Goal: Task Accomplishment & Management: Complete application form

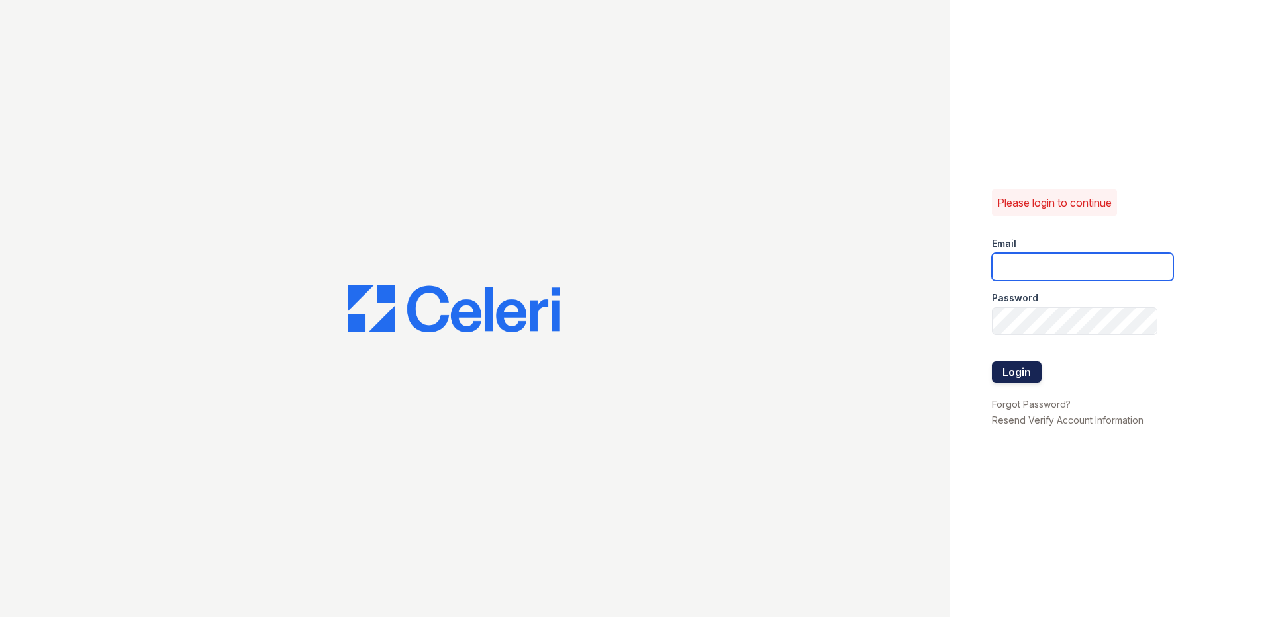
type input "[EMAIL_ADDRESS][DOMAIN_NAME]"
click at [1029, 377] on button "Login" at bounding box center [1017, 371] width 50 height 21
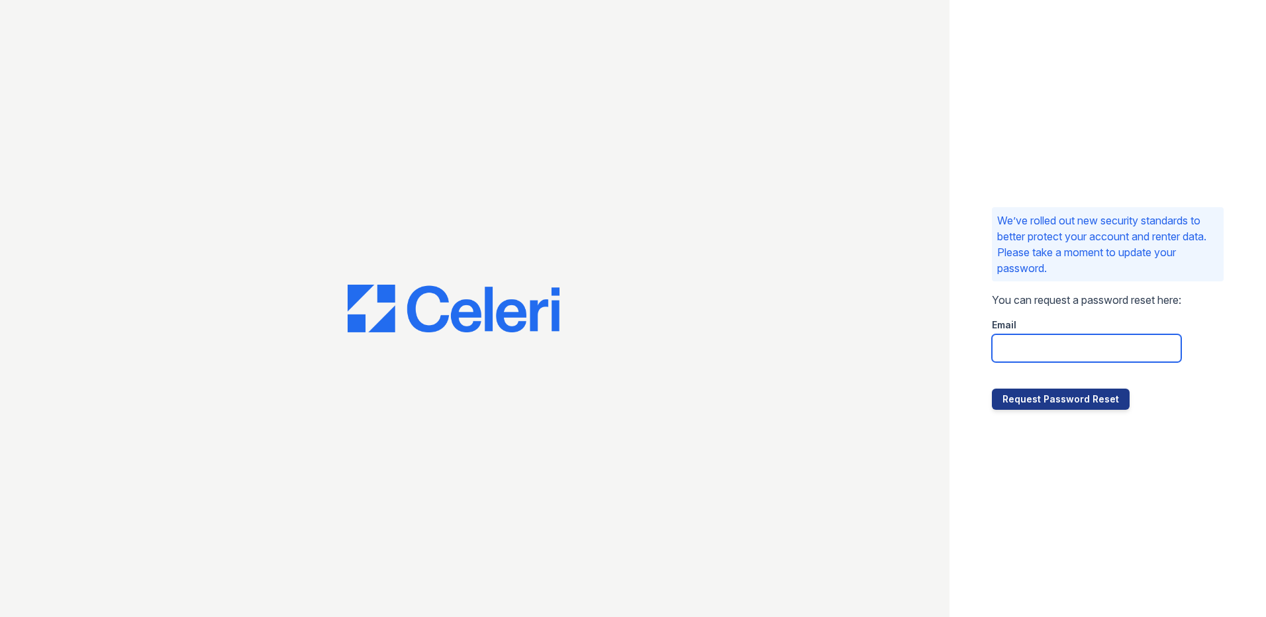
click at [1084, 349] on input "email" at bounding box center [1086, 348] width 189 height 28
type input "ascentam@dlhproperties.net"
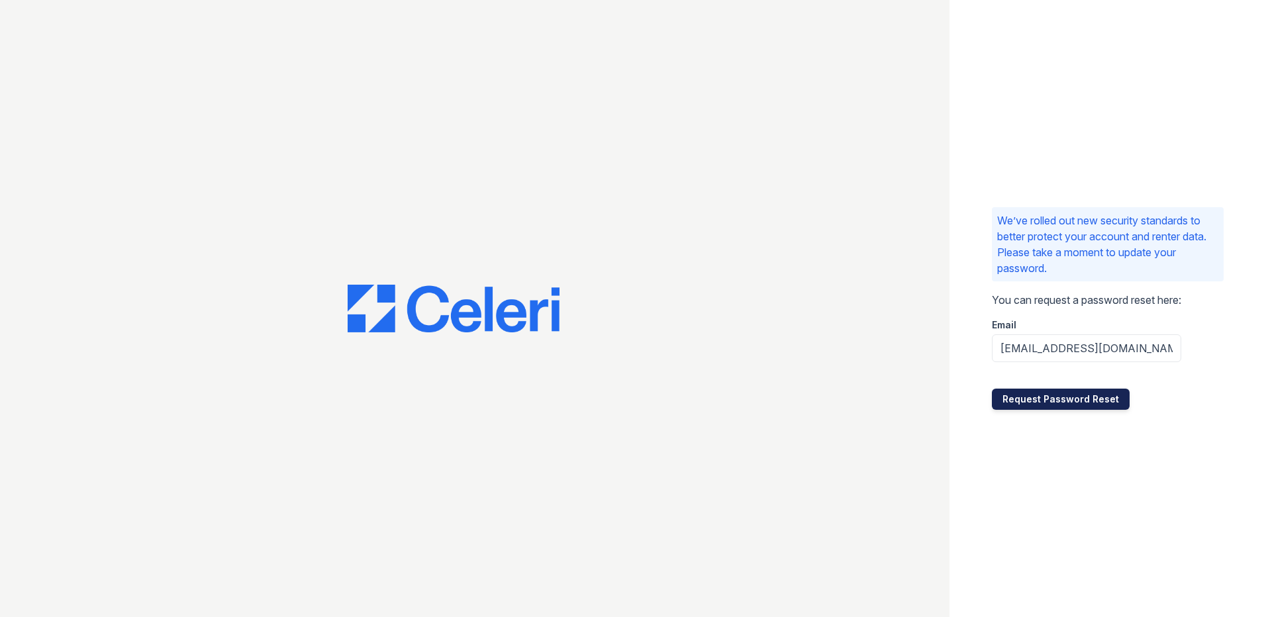
click at [1075, 395] on button "Request Password Reset" at bounding box center [1061, 399] width 138 height 21
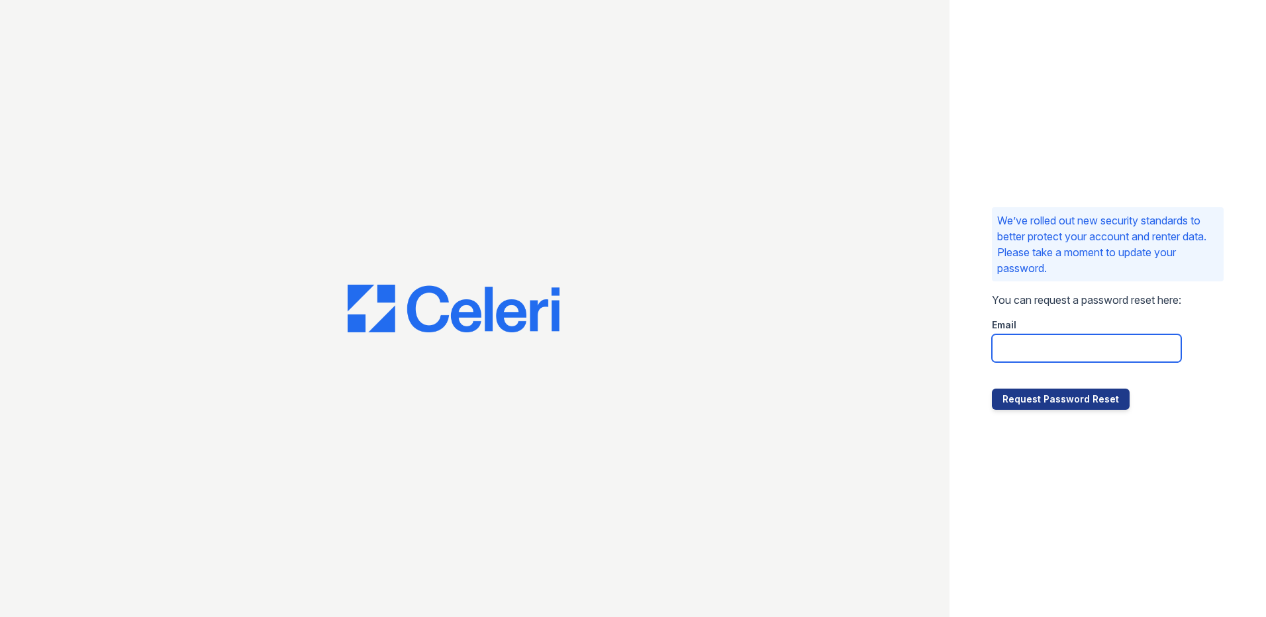
click at [1057, 342] on input "email" at bounding box center [1086, 348] width 189 height 28
click at [878, 339] on div at bounding box center [474, 308] width 949 height 617
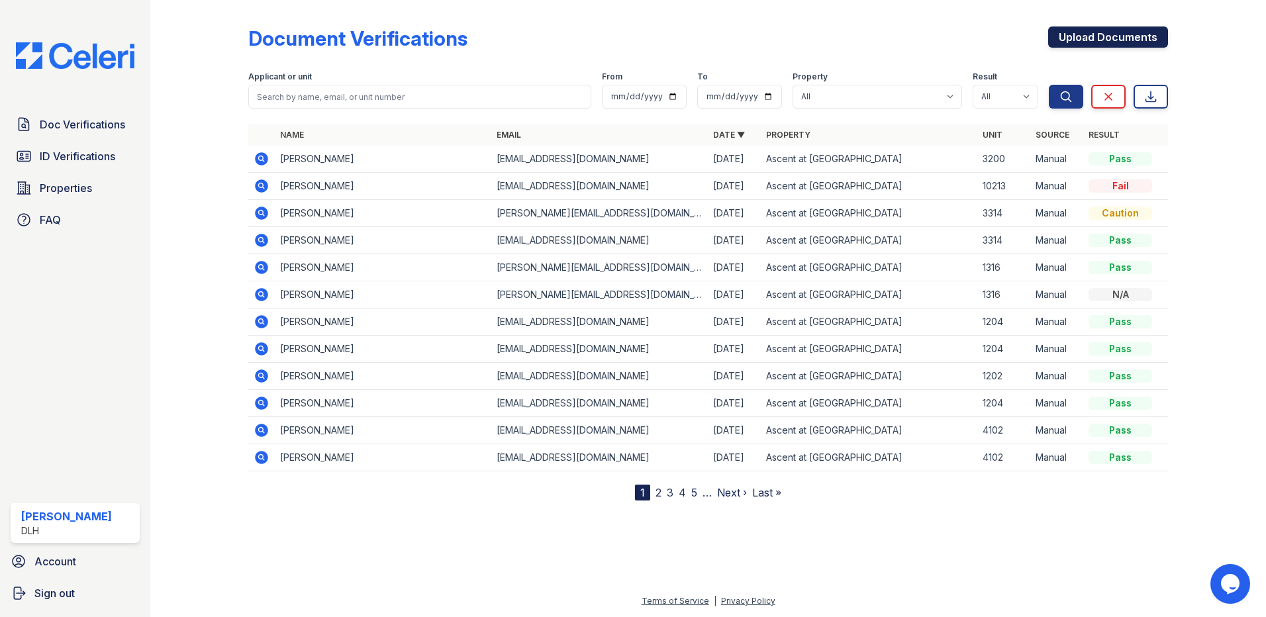
click at [1074, 33] on link "Upload Documents" at bounding box center [1108, 36] width 120 height 21
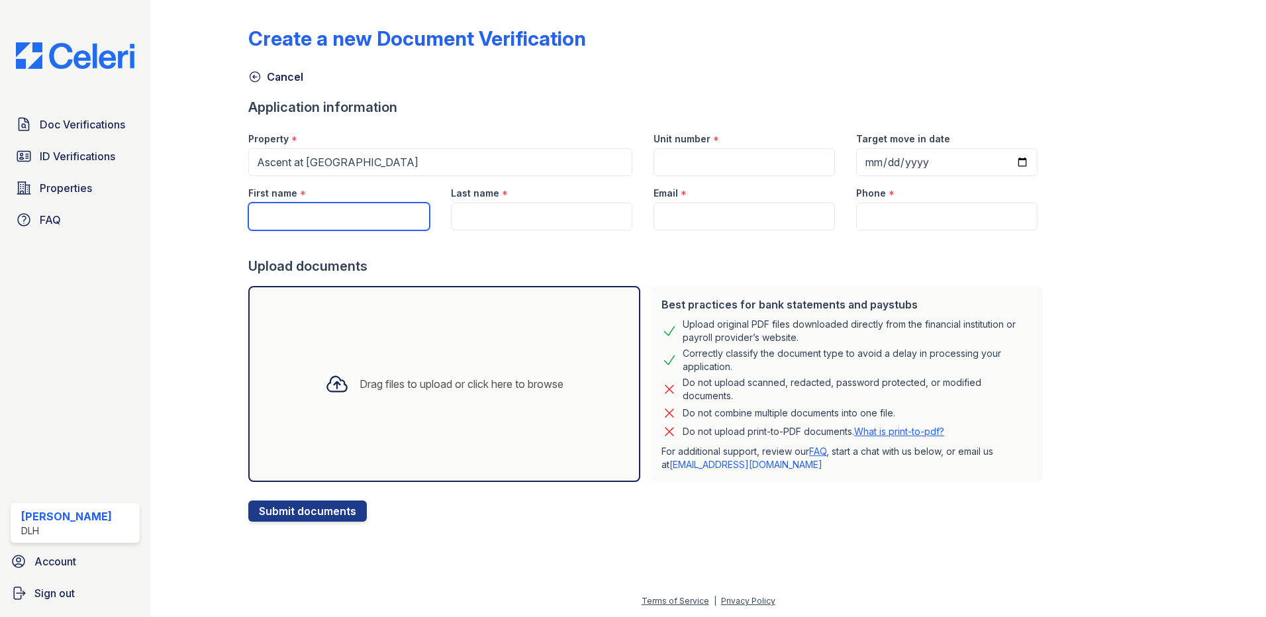
click at [336, 217] on input "First name" at bounding box center [338, 217] width 181 height 28
type input "Shamellda"
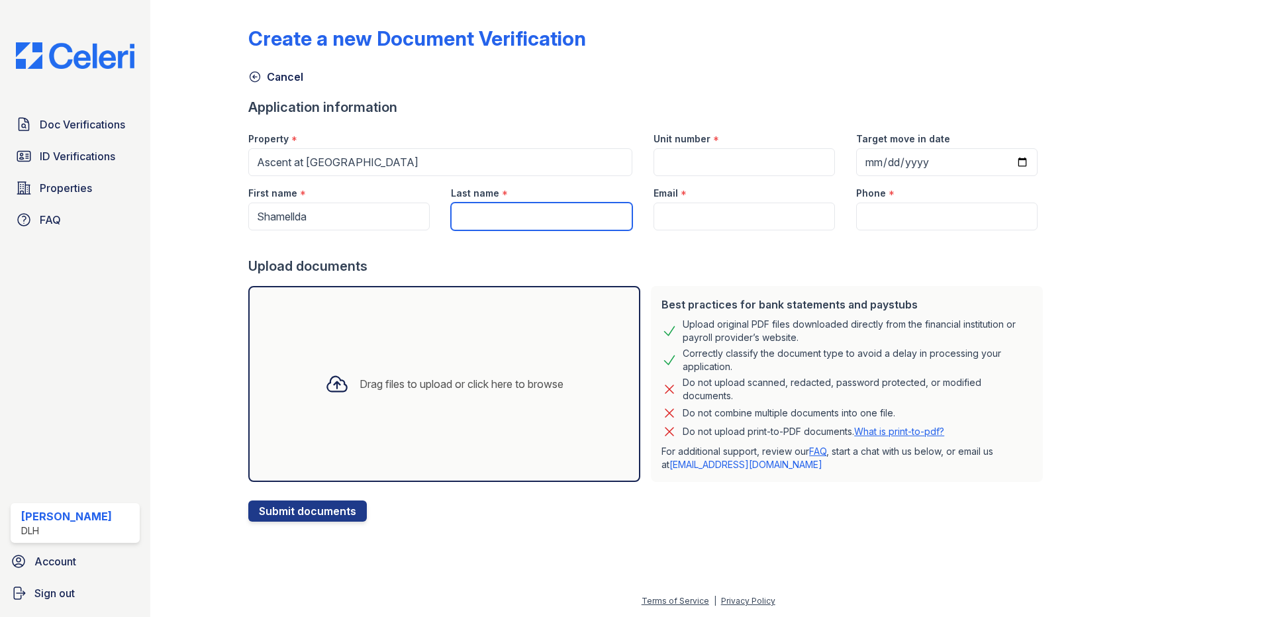
click at [524, 223] on input "Last name" at bounding box center [541, 217] width 181 height 28
type input "Golden"
click at [678, 212] on input "Email" at bounding box center [743, 217] width 181 height 28
paste input "[EMAIL_ADDRESS][DOMAIN_NAME]"
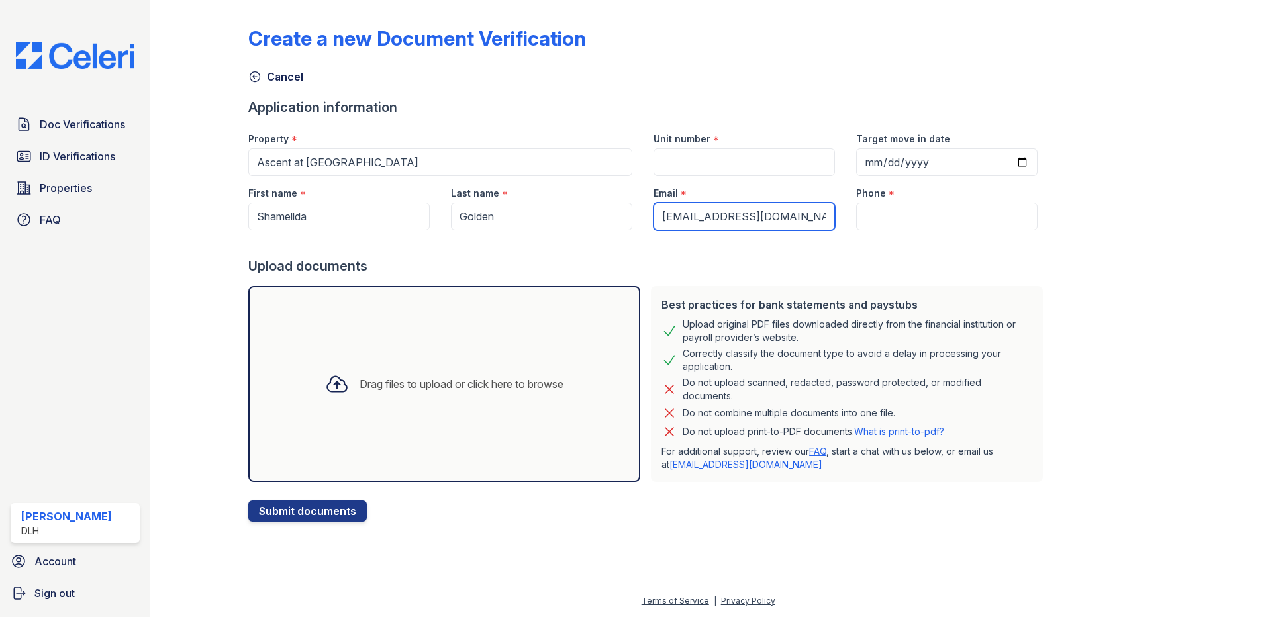
type input "[EMAIL_ADDRESS][DOMAIN_NAME]"
click at [874, 213] on input "Phone" at bounding box center [946, 217] width 181 height 28
paste input "(864) 684-1600"
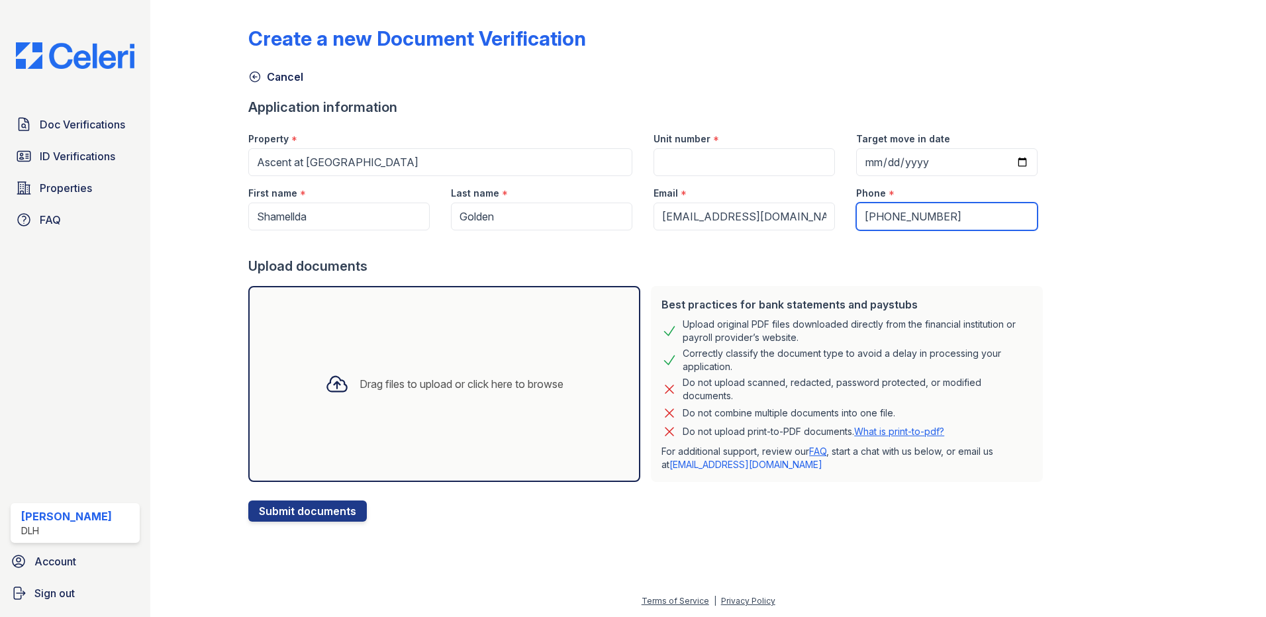
type input "(864) 684-1600"
click at [1004, 163] on input "Target move in date" at bounding box center [946, 162] width 181 height 28
type input "2025-10-03"
click at [288, 518] on button "Submit documents" at bounding box center [307, 511] width 119 height 21
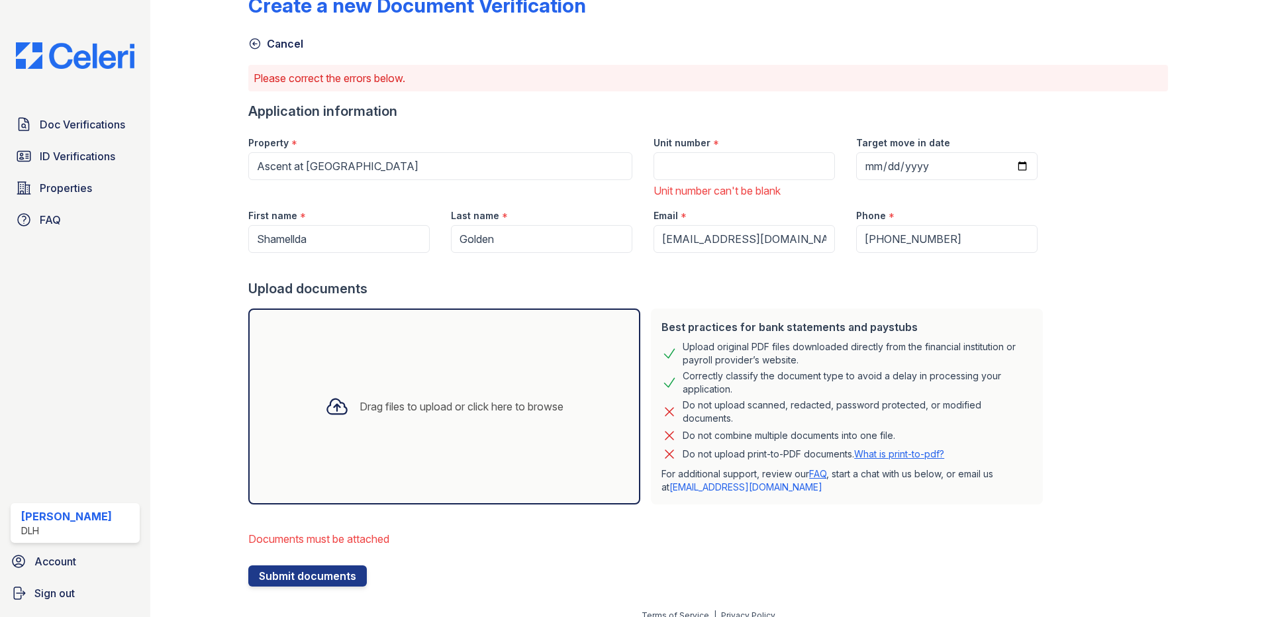
scroll to position [48, 0]
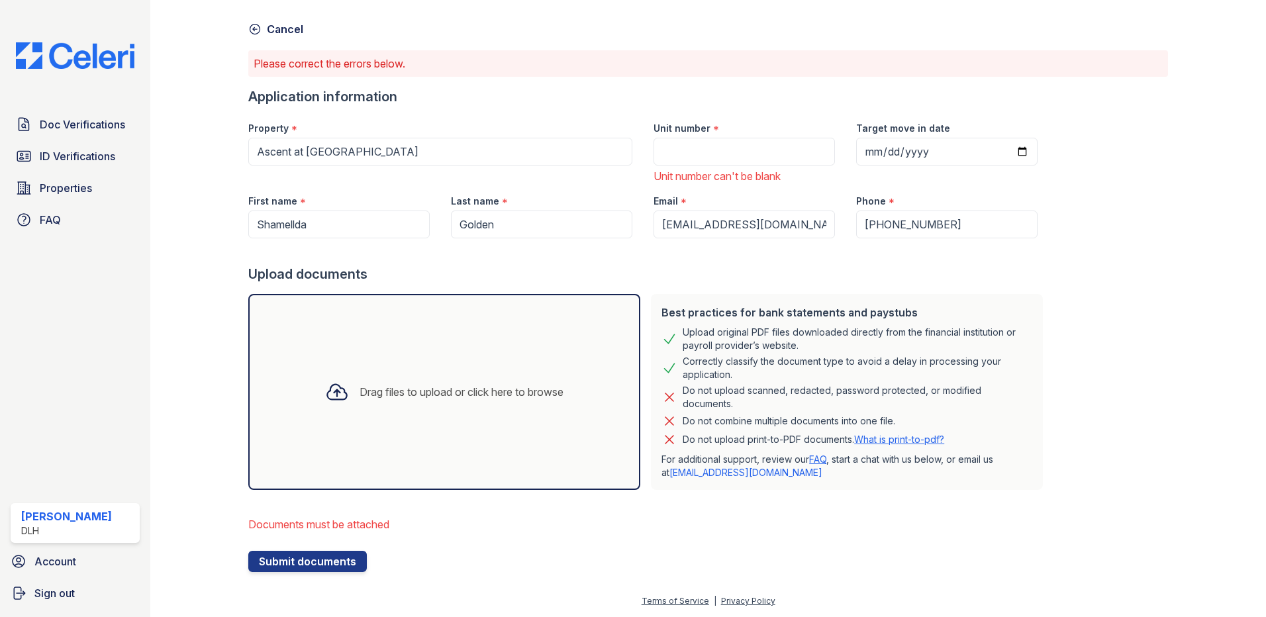
click at [463, 395] on div "Drag files to upload or click here to browse" at bounding box center [461, 392] width 204 height 16
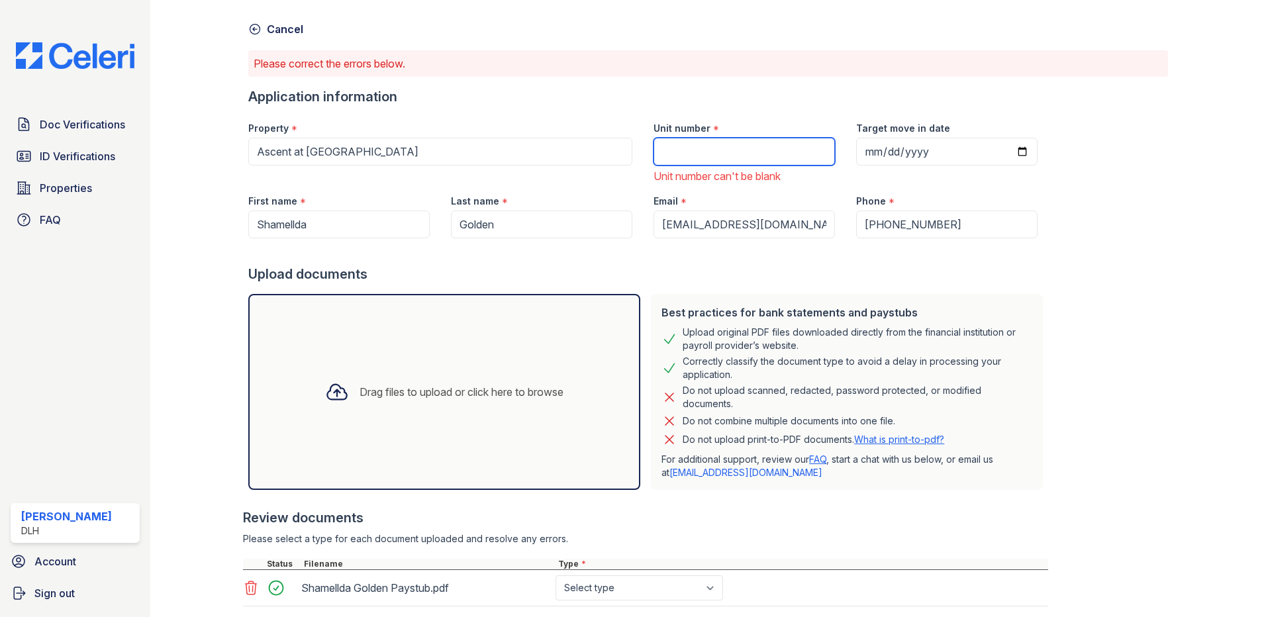
click at [758, 148] on input "Unit number" at bounding box center [743, 152] width 181 height 28
type input "7205"
click at [1056, 267] on div "Create a new Document Verification Cancel Please correct the errors below. Appl…" at bounding box center [708, 327] width 920 height 739
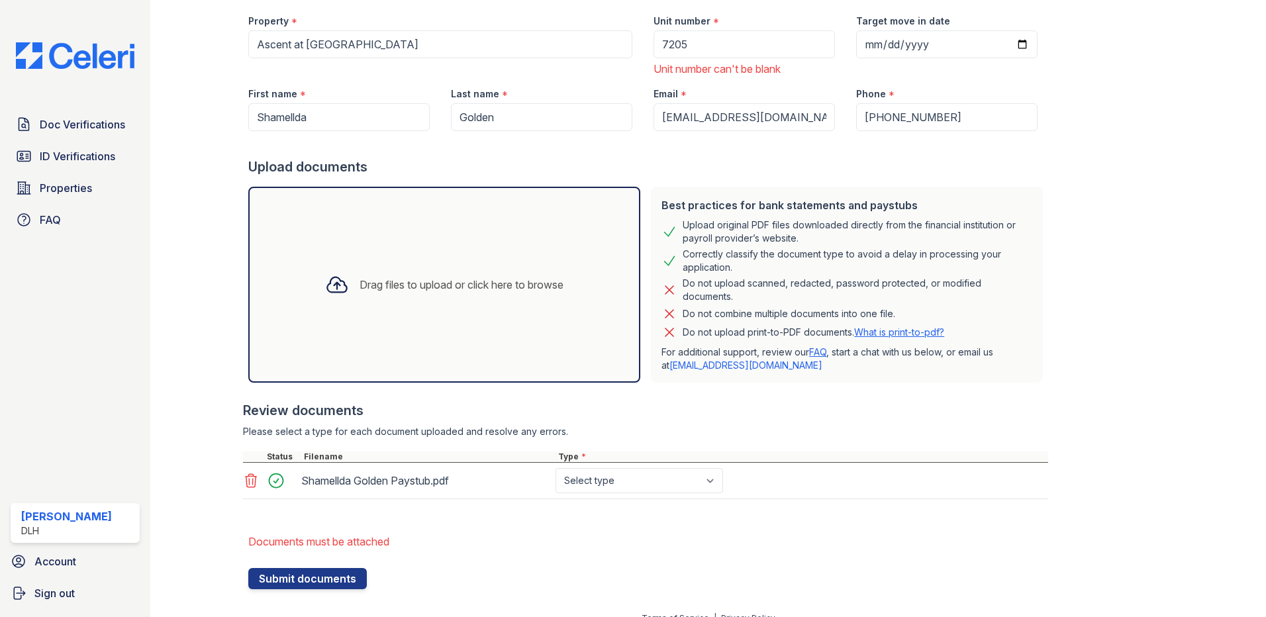
scroll to position [172, 0]
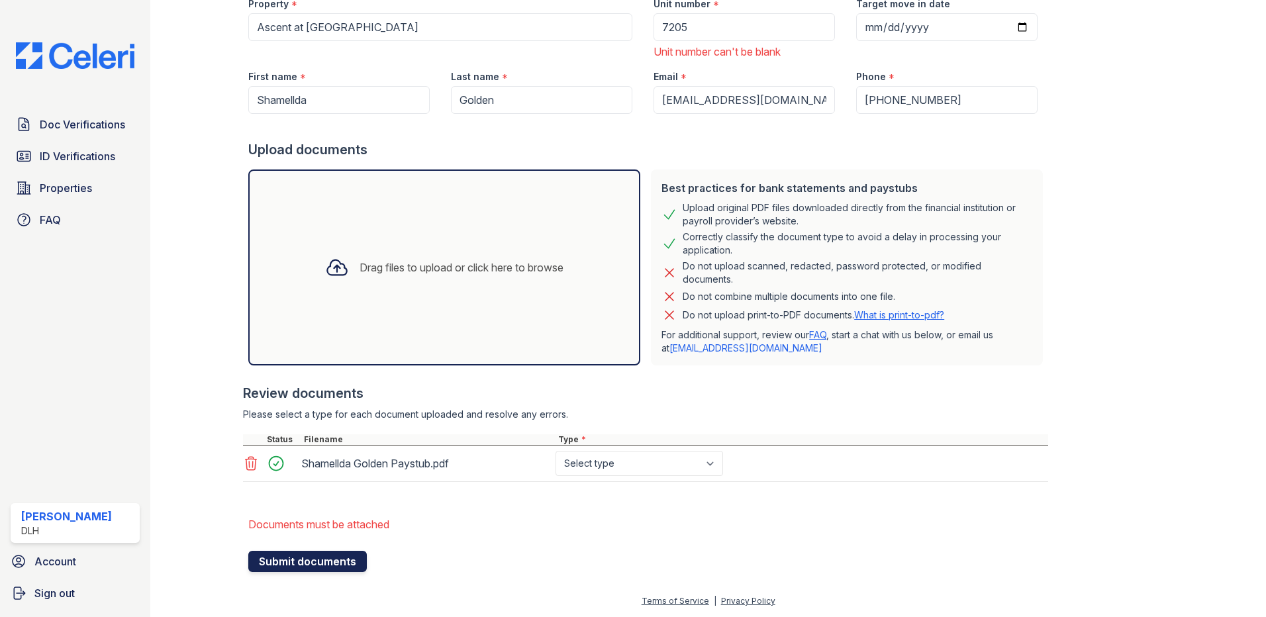
click at [275, 561] on button "Submit documents" at bounding box center [307, 561] width 119 height 21
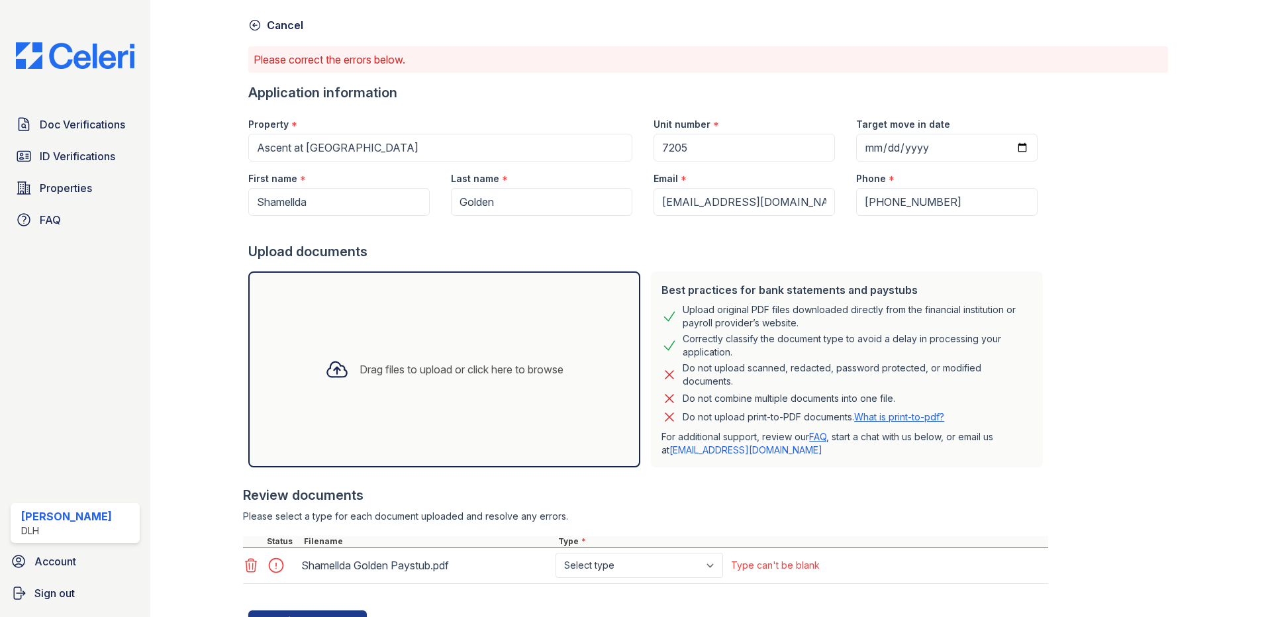
scroll to position [111, 0]
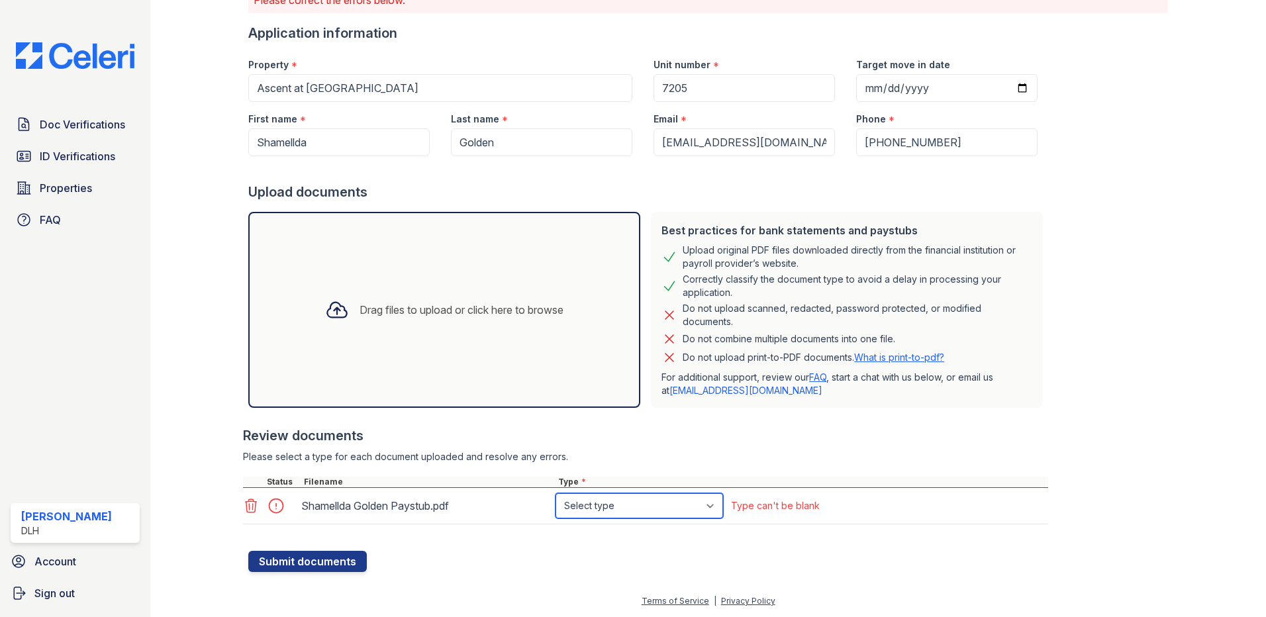
click at [669, 507] on select "Select type Paystub Bank Statement Offer Letter Tax Documents Benefit Award Let…" at bounding box center [638, 505] width 167 height 25
select select "paystub"
click at [555, 493] on select "Select type Paystub Bank Statement Offer Letter Tax Documents Benefit Award Let…" at bounding box center [638, 505] width 167 height 25
click at [318, 559] on button "Submit documents" at bounding box center [307, 561] width 119 height 21
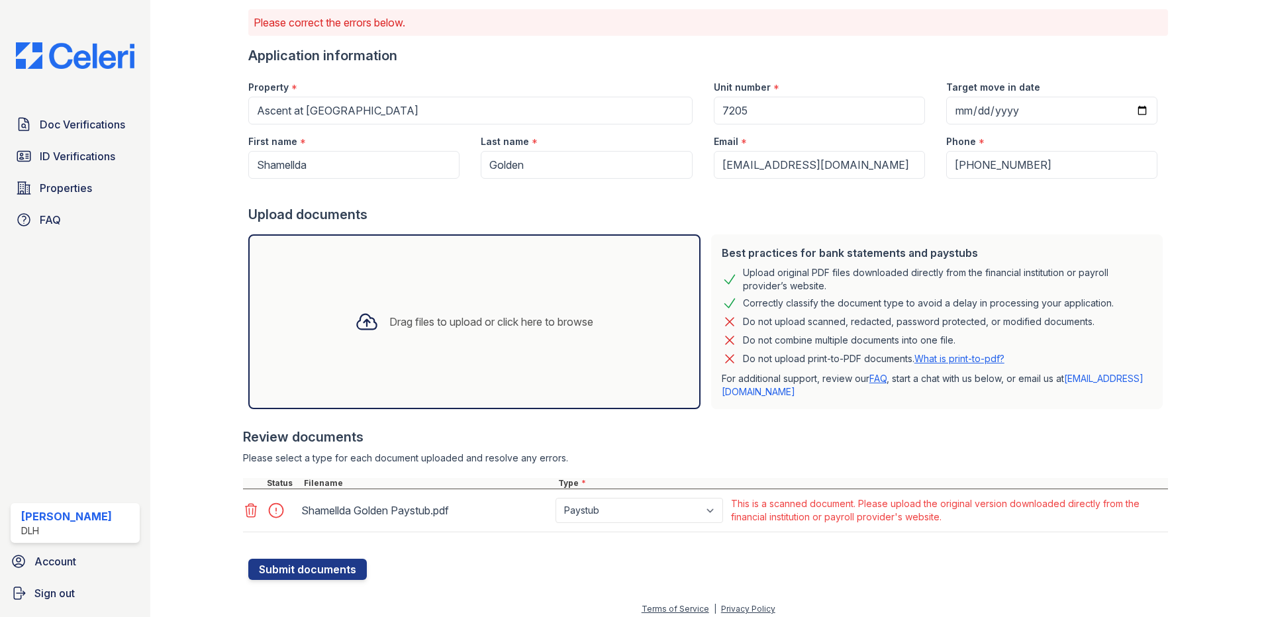
scroll to position [97, 0]
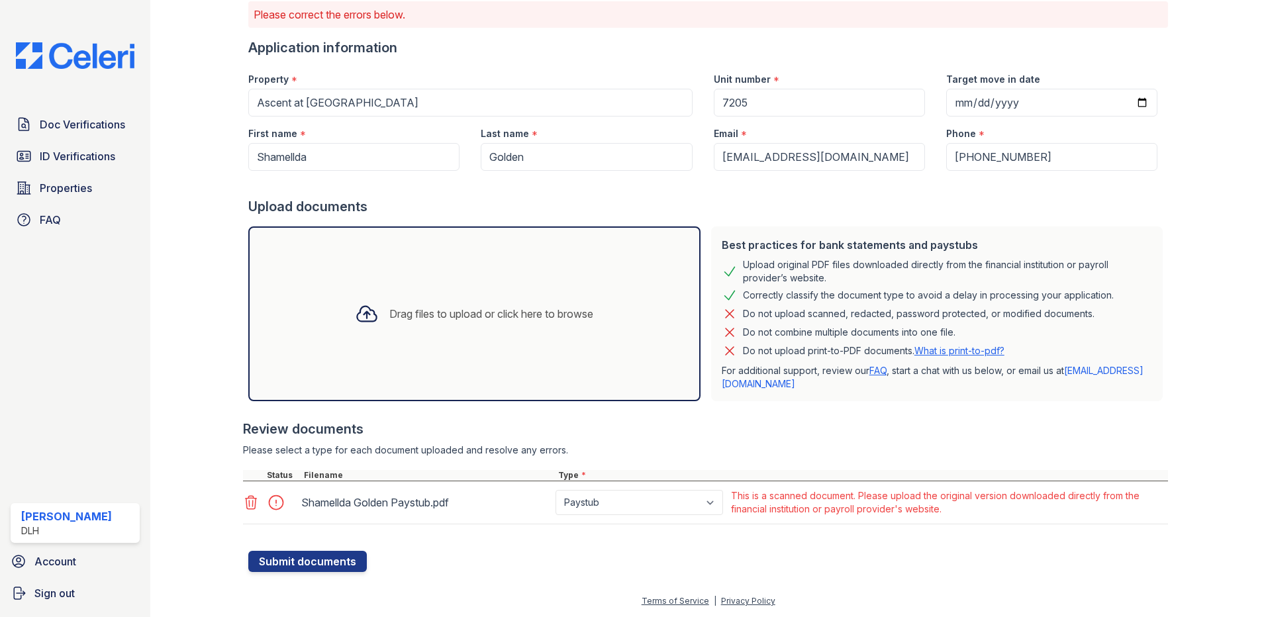
click at [248, 508] on icon at bounding box center [251, 503] width 16 height 16
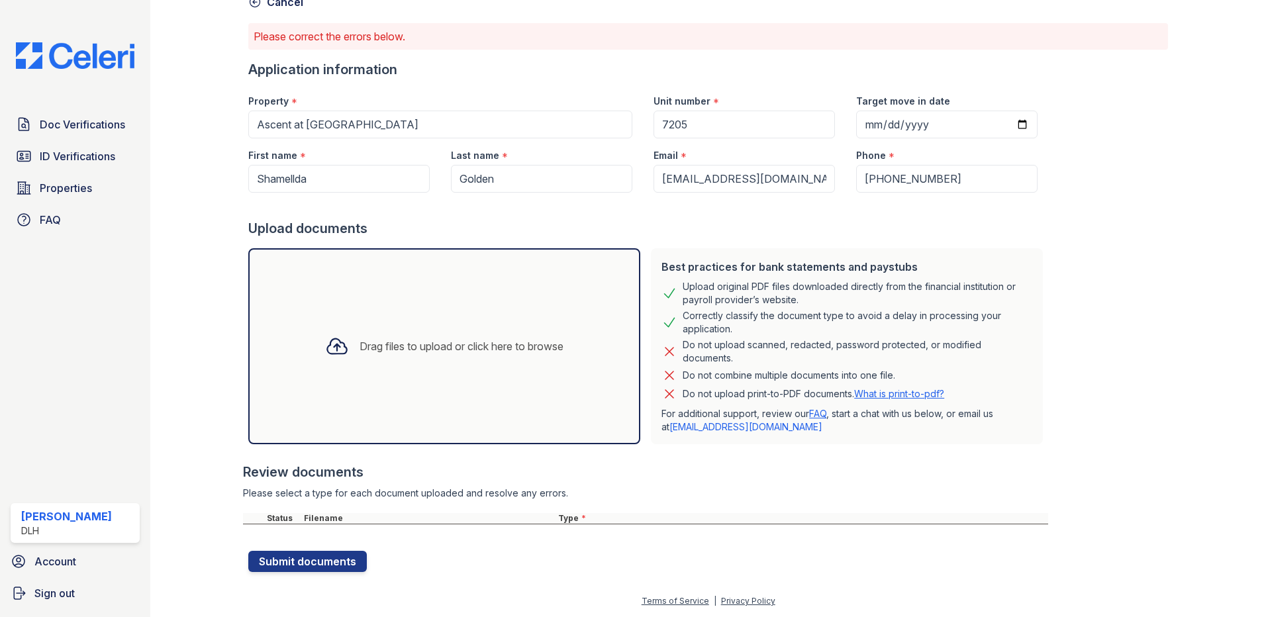
drag, startPoint x: 418, startPoint y: 349, endPoint x: 352, endPoint y: 358, distance: 66.1
click at [352, 358] on div "Drag files to upload or click here to browse" at bounding box center [444, 346] width 260 height 45
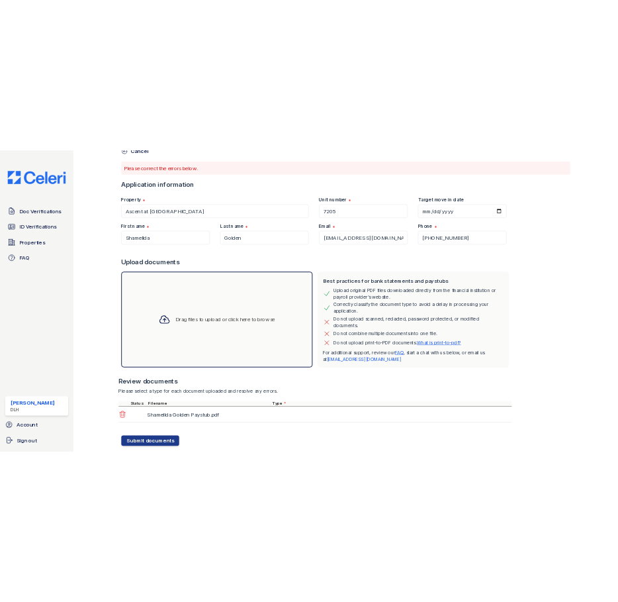
scroll to position [97, 0]
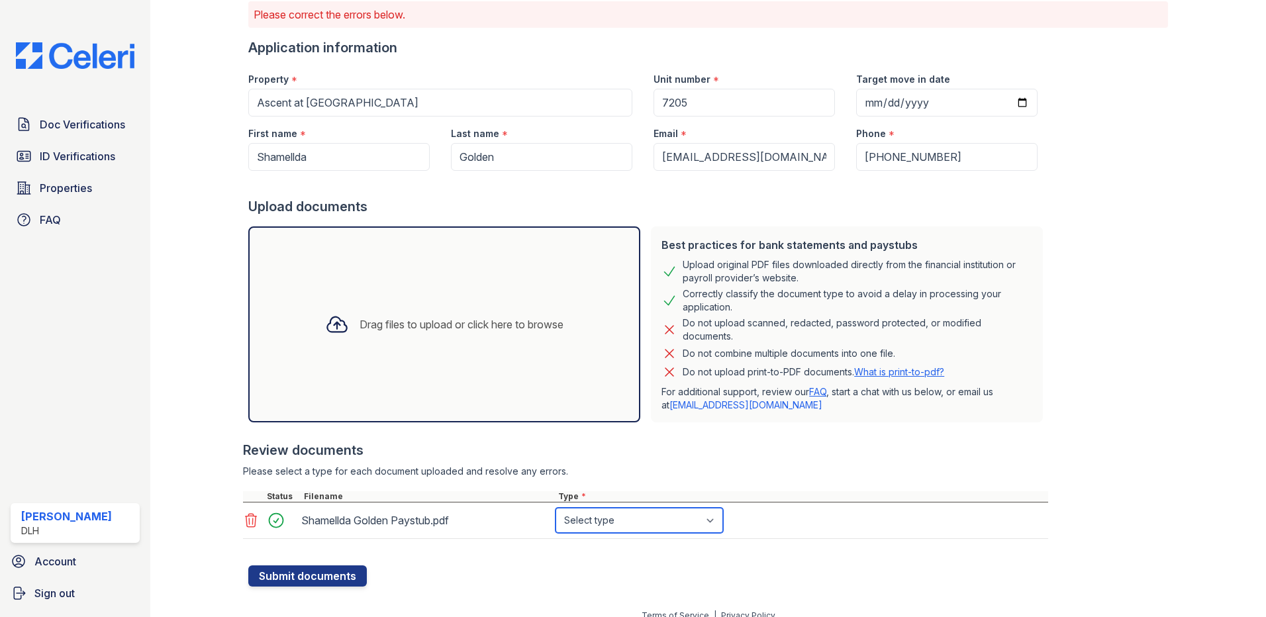
click at [669, 522] on select "Select type Paystub Bank Statement Offer Letter Tax Documents Benefit Award Let…" at bounding box center [638, 520] width 167 height 25
select select "other"
click at [555, 508] on select "Select type Paystub Bank Statement Offer Letter Tax Documents Benefit Award Let…" at bounding box center [638, 520] width 167 height 25
click at [328, 569] on button "Submit documents" at bounding box center [307, 575] width 119 height 21
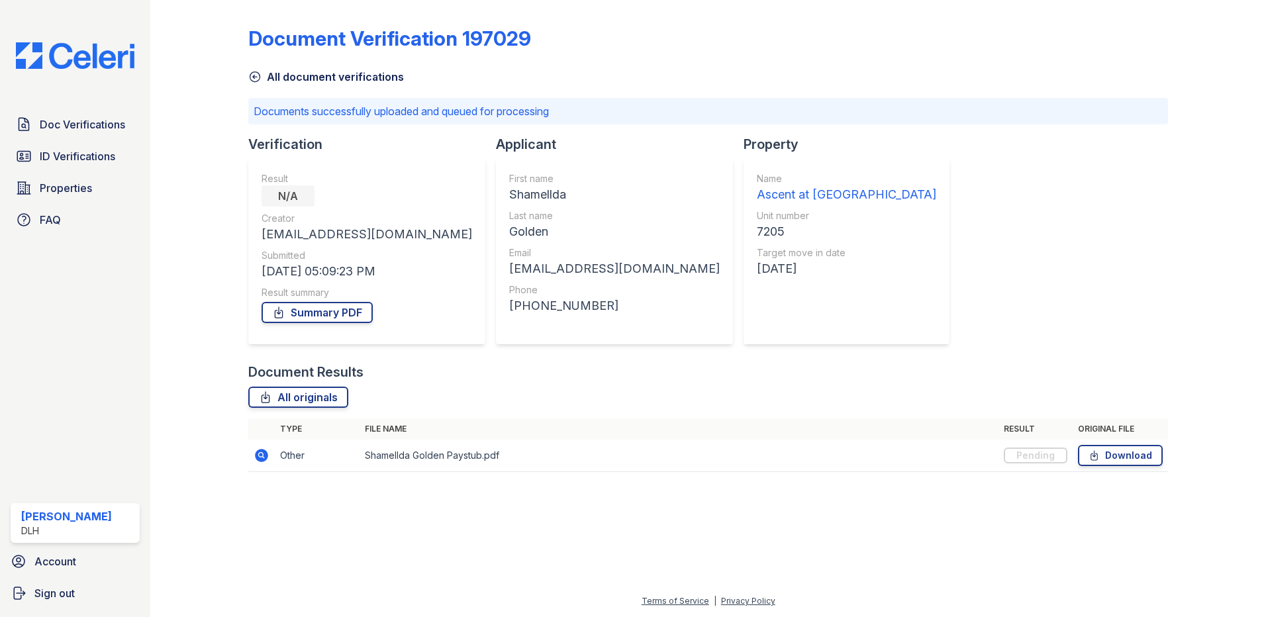
click at [197, 431] on div at bounding box center [209, 245] width 77 height 480
click at [182, 464] on div at bounding box center [209, 245] width 77 height 480
click at [82, 557] on link "Account" at bounding box center [75, 561] width 140 height 26
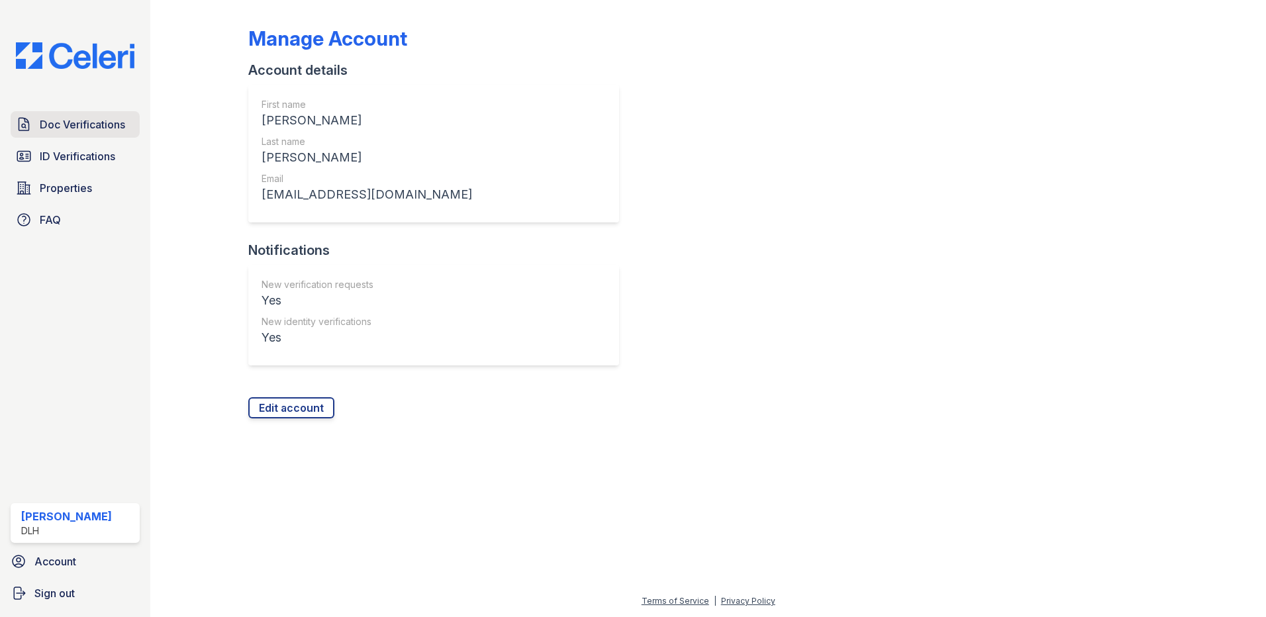
click at [69, 121] on span "Doc Verifications" at bounding box center [82, 125] width 85 height 16
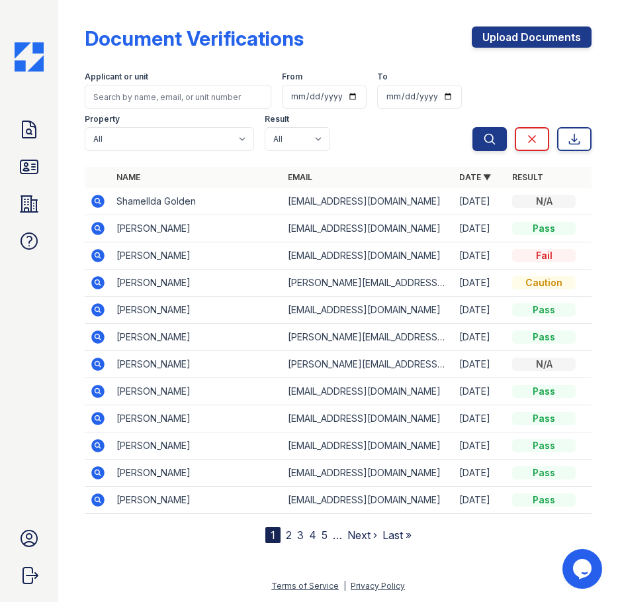
click at [242, 204] on td "Shamellda Golden" at bounding box center [196, 201] width 171 height 27
click at [100, 201] on icon at bounding box center [98, 201] width 16 height 16
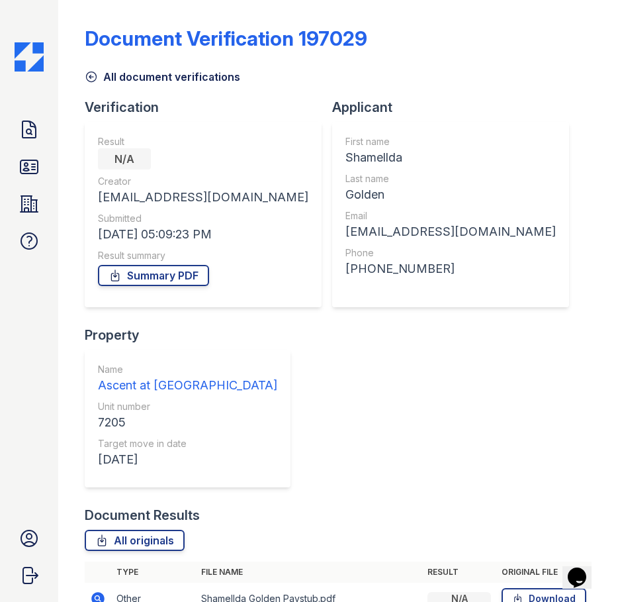
click at [95, 77] on icon at bounding box center [91, 76] width 13 height 13
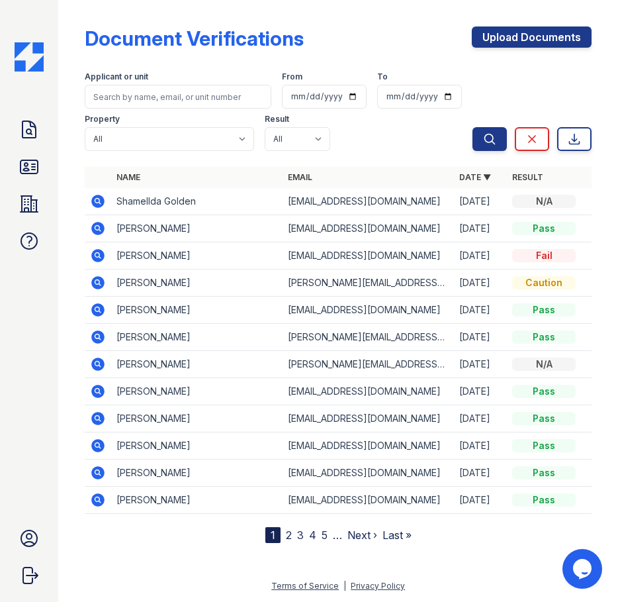
click at [361, 206] on td "[EMAIL_ADDRESS][DOMAIN_NAME]" at bounding box center [368, 201] width 171 height 27
click at [532, 198] on div "N/A" at bounding box center [544, 201] width 64 height 13
click at [99, 199] on icon at bounding box center [98, 201] width 16 height 16
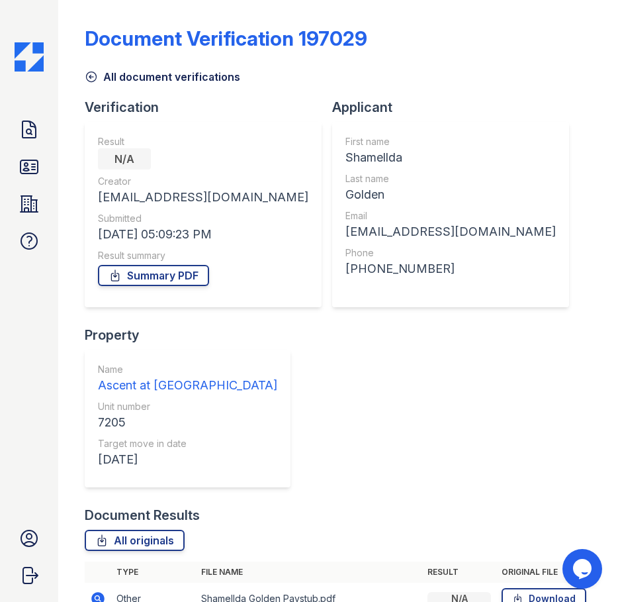
click at [92, 76] on icon at bounding box center [91, 76] width 13 height 13
